Goal: Information Seeking & Learning: Learn about a topic

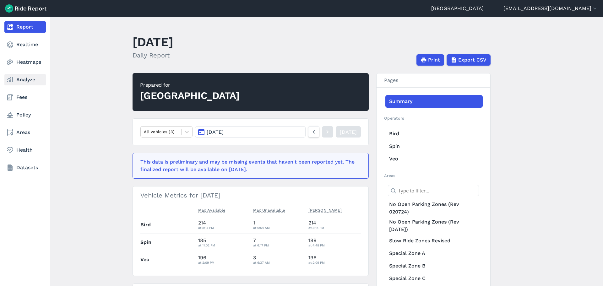
click at [13, 81] on use at bounding box center [10, 79] width 6 height 5
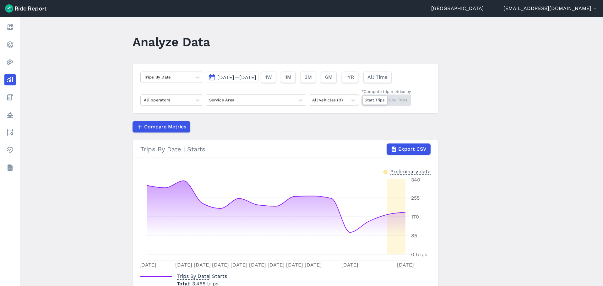
click at [243, 73] on button "[DATE]—[DATE]" at bounding box center [232, 77] width 53 height 11
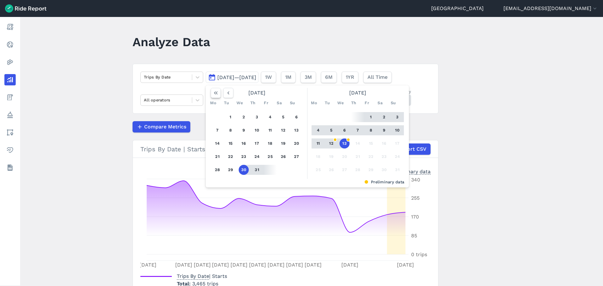
click at [215, 93] on use "button" at bounding box center [216, 92] width 4 height 3
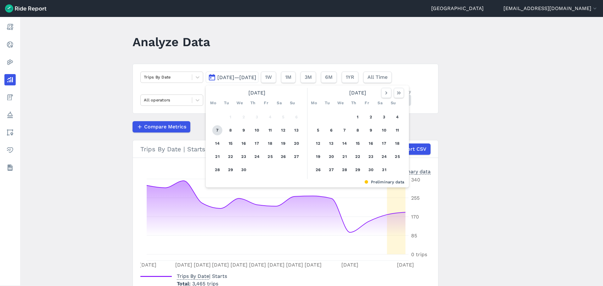
click at [214, 130] on button "7" at bounding box center [217, 130] width 10 height 10
click at [396, 91] on icon "button" at bounding box center [398, 93] width 6 height 6
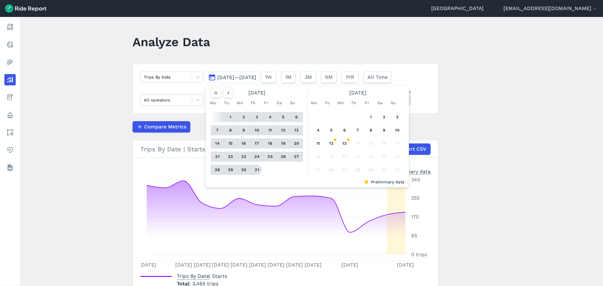
click at [254, 169] on button "31" at bounding box center [257, 170] width 10 height 10
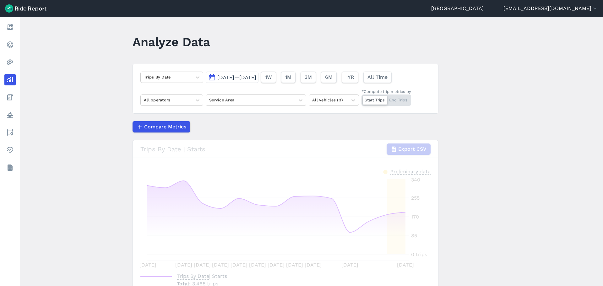
scroll to position [31, 0]
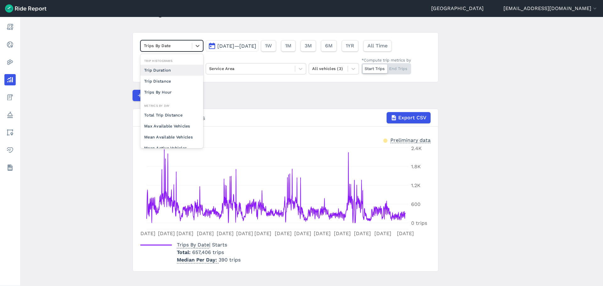
click at [191, 47] on div "Trips By Date" at bounding box center [166, 46] width 51 height 10
click at [167, 85] on div "Trip Distance" at bounding box center [171, 81] width 63 height 11
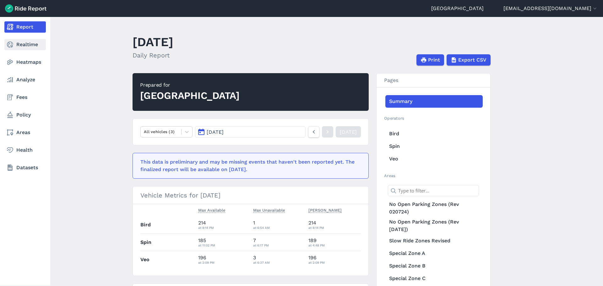
click at [29, 47] on link "Realtime" at bounding box center [24, 44] width 41 height 11
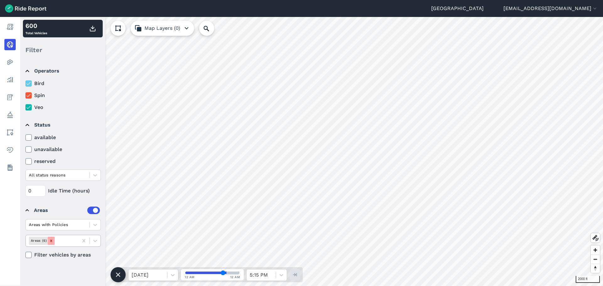
click at [51, 242] on icon "Remove Areas (6)" at bounding box center [51, 241] width 4 height 4
click at [86, 225] on div at bounding box center [57, 224] width 57 height 7
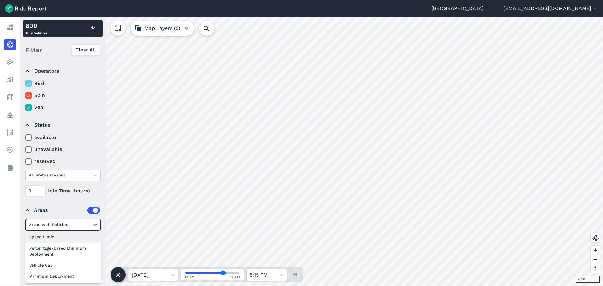
scroll to position [69, 0]
click at [44, 212] on div "Areas" at bounding box center [67, 211] width 66 height 8
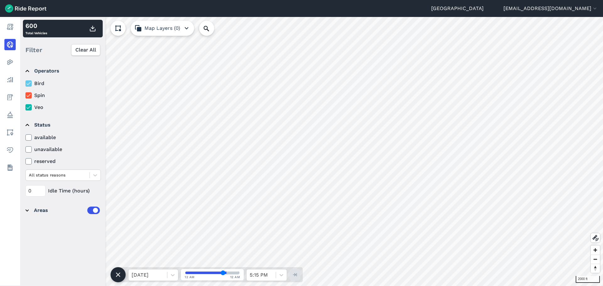
click at [44, 212] on div "Areas" at bounding box center [67, 211] width 66 height 8
click at [55, 241] on div "Areas (6)" at bounding box center [52, 240] width 52 height 10
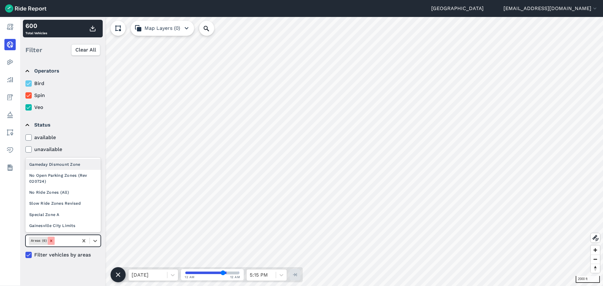
click at [50, 241] on icon "Remove Areas (6)" at bounding box center [51, 241] width 4 height 4
click at [40, 257] on label "Filter vehicles by areas" at bounding box center [62, 255] width 75 height 8
click at [25, 255] on input "Filter vehicles by areas" at bounding box center [25, 253] width 0 height 4
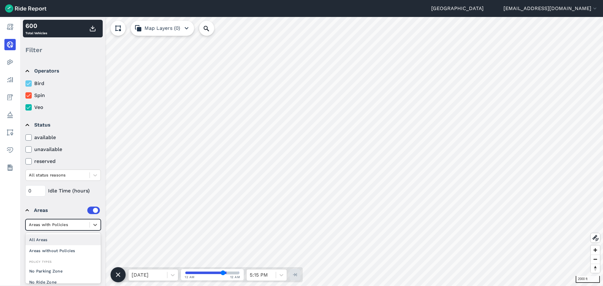
click at [87, 226] on div "Areas with Policies" at bounding box center [58, 225] width 64 height 10
click at [91, 225] on div at bounding box center [95, 224] width 11 height 11
click at [94, 240] on icon at bounding box center [95, 241] width 4 height 2
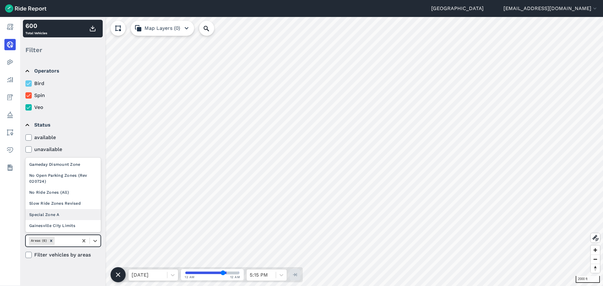
click at [73, 218] on div "Special Zone A" at bounding box center [62, 214] width 75 height 11
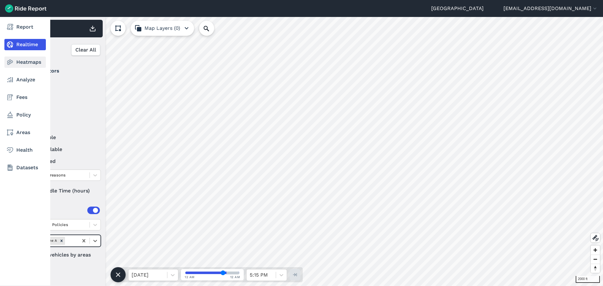
click at [18, 58] on link "Heatmaps" at bounding box center [24, 61] width 41 height 11
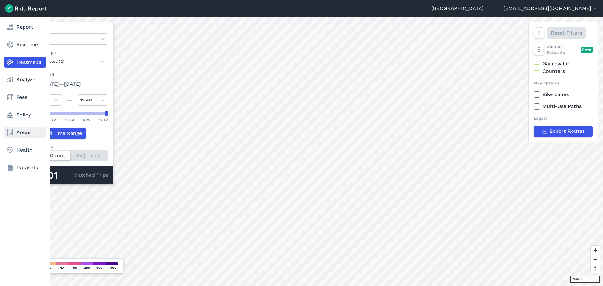
click at [24, 130] on link "Areas" at bounding box center [24, 132] width 41 height 11
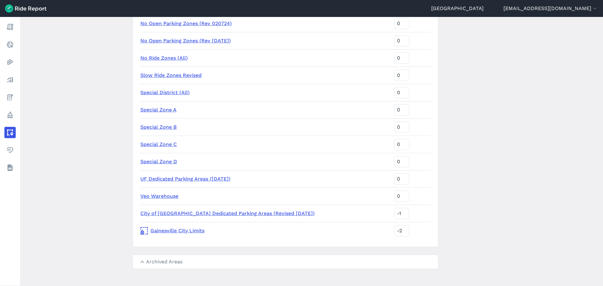
scroll to position [111, 0]
